Goal: Information Seeking & Learning: Learn about a topic

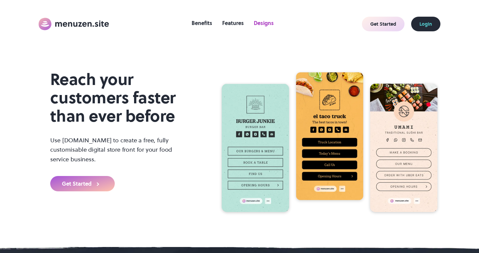
click at [259, 26] on link "Designs" at bounding box center [264, 23] width 27 height 11
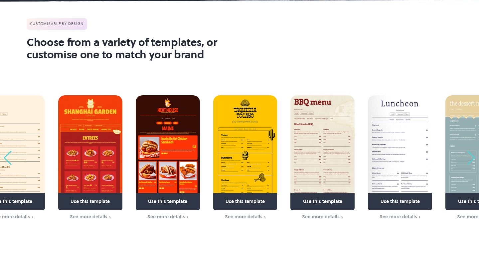
scroll to position [492, 0]
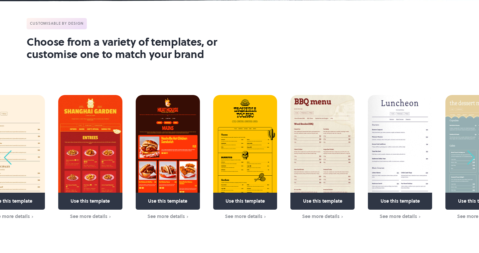
click at [237, 139] on img "3 / 63" at bounding box center [245, 152] width 64 height 115
click at [471, 154] on div "Next slide" at bounding box center [471, 157] width 9 height 15
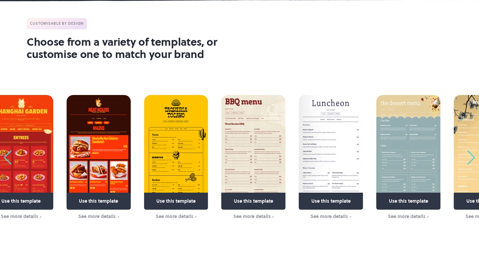
click at [471, 154] on div "Next slide" at bounding box center [471, 157] width 9 height 15
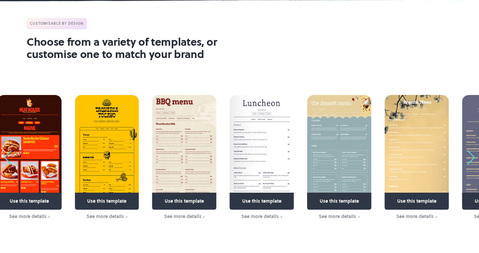
click at [471, 154] on div "Next slide" at bounding box center [471, 157] width 9 height 15
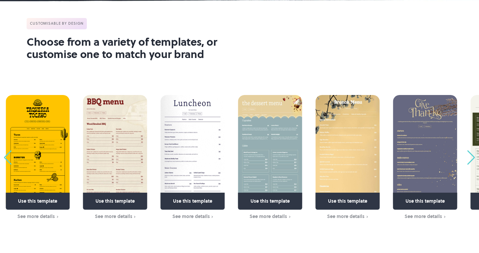
click at [471, 154] on div "Next slide" at bounding box center [471, 157] width 9 height 15
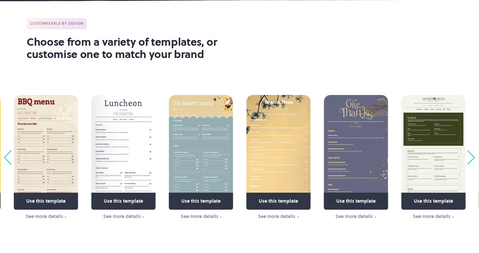
click at [471, 154] on div "Next slide" at bounding box center [471, 157] width 9 height 15
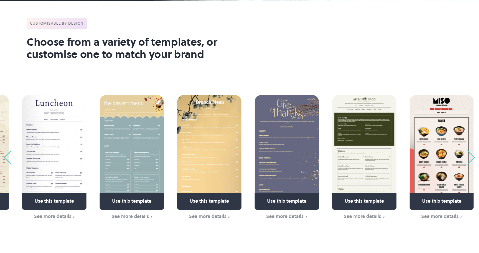
click at [471, 154] on div "Next slide" at bounding box center [471, 157] width 9 height 15
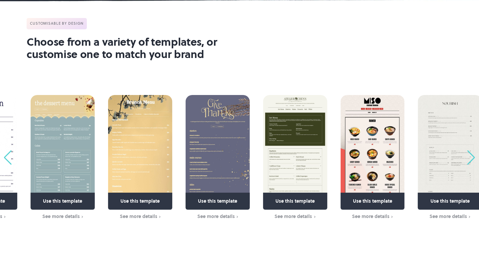
click at [471, 154] on div "Next slide" at bounding box center [471, 157] width 9 height 15
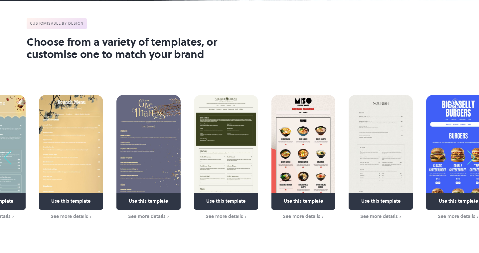
click at [471, 154] on div "Next slide" at bounding box center [471, 157] width 9 height 15
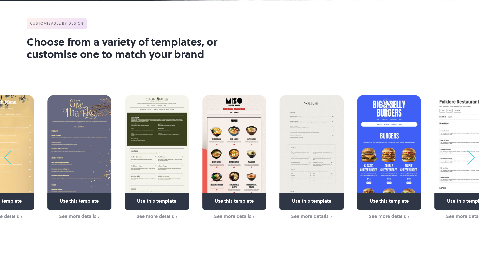
click at [472, 162] on div "Next slide" at bounding box center [471, 157] width 9 height 15
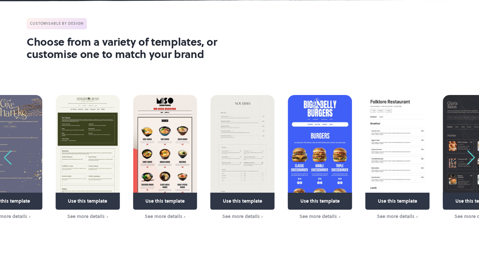
click at [471, 160] on div "Next slide" at bounding box center [471, 157] width 9 height 15
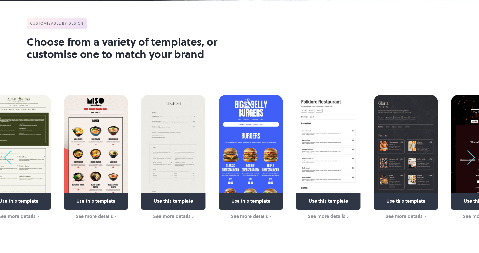
click at [471, 160] on div "Next slide" at bounding box center [471, 157] width 9 height 15
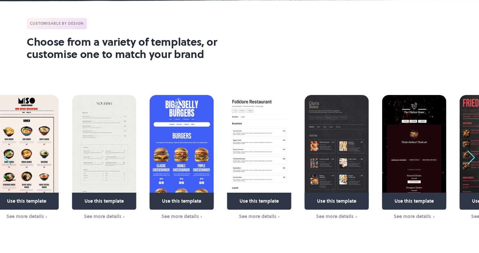
click at [471, 160] on div "Next slide" at bounding box center [471, 157] width 9 height 15
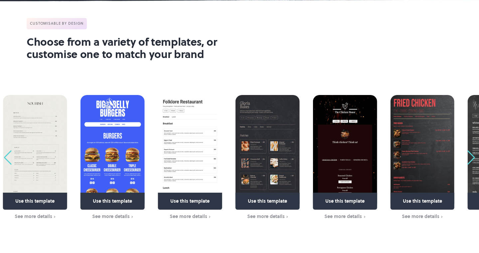
click at [471, 160] on div "Next slide" at bounding box center [471, 157] width 9 height 15
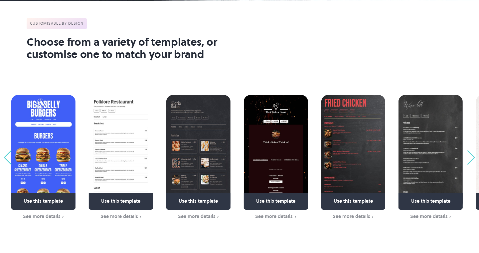
click at [471, 160] on div "Next slide" at bounding box center [471, 157] width 9 height 15
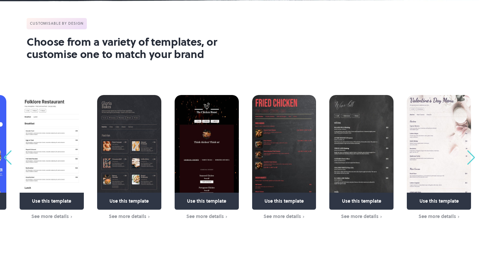
click at [471, 160] on div "Next slide" at bounding box center [471, 157] width 9 height 15
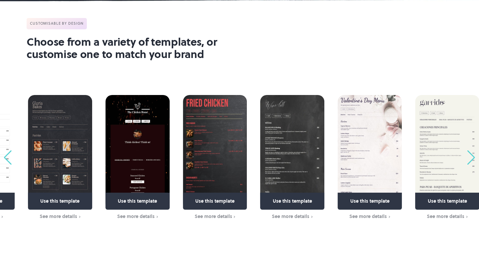
click at [471, 160] on div "Next slide" at bounding box center [471, 157] width 9 height 15
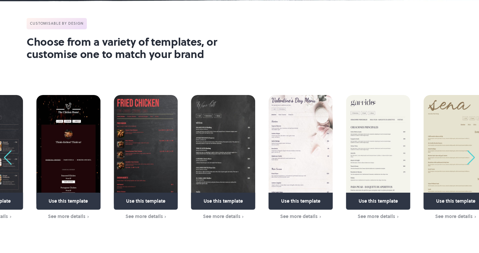
click at [471, 160] on div "Next slide" at bounding box center [471, 157] width 9 height 15
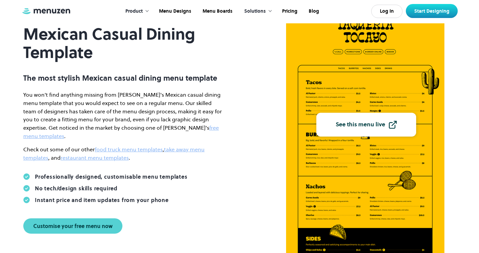
scroll to position [64, 0]
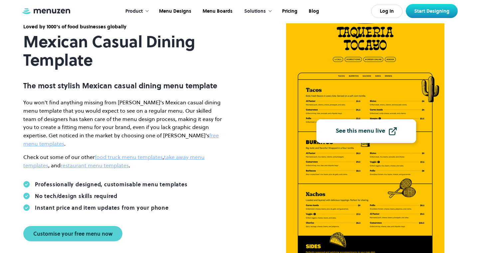
click at [380, 132] on div "See this menu live" at bounding box center [361, 131] width 50 height 6
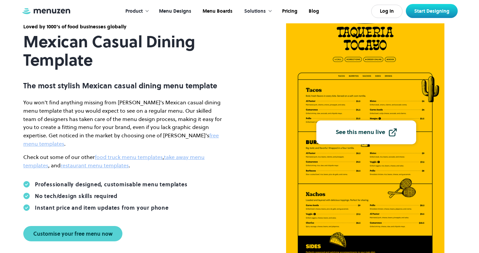
click at [181, 8] on link "Menu Designs" at bounding box center [175, 11] width 44 height 21
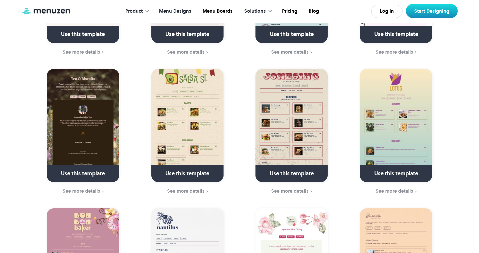
scroll to position [1558, 0]
